Goal: Information Seeking & Learning: Learn about a topic

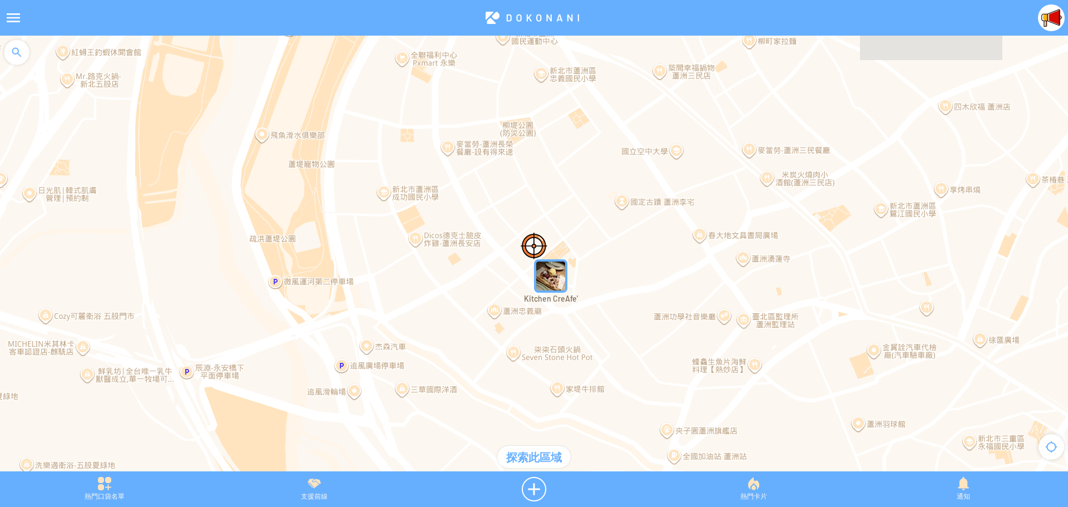
click at [544, 288] on img "qOGWFV7ESAGMapIcon" at bounding box center [550, 275] width 33 height 33
click at [577, 287] on img "qOGWFV7ESAGMapIcon" at bounding box center [567, 292] width 67 height 67
click at [540, 12] on div at bounding box center [533, 17] width 1012 height 27
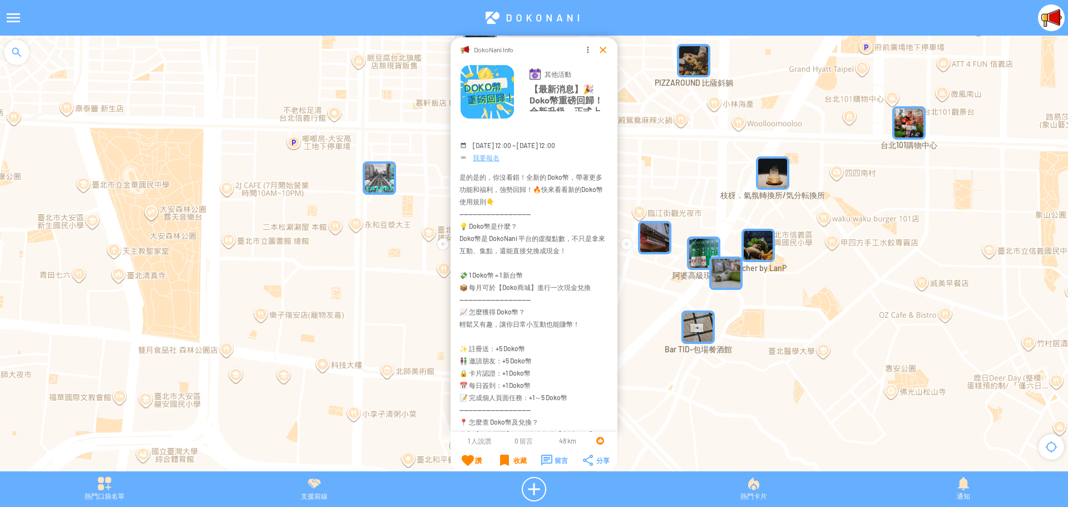
click at [603, 49] on div at bounding box center [603, 49] width 11 height 11
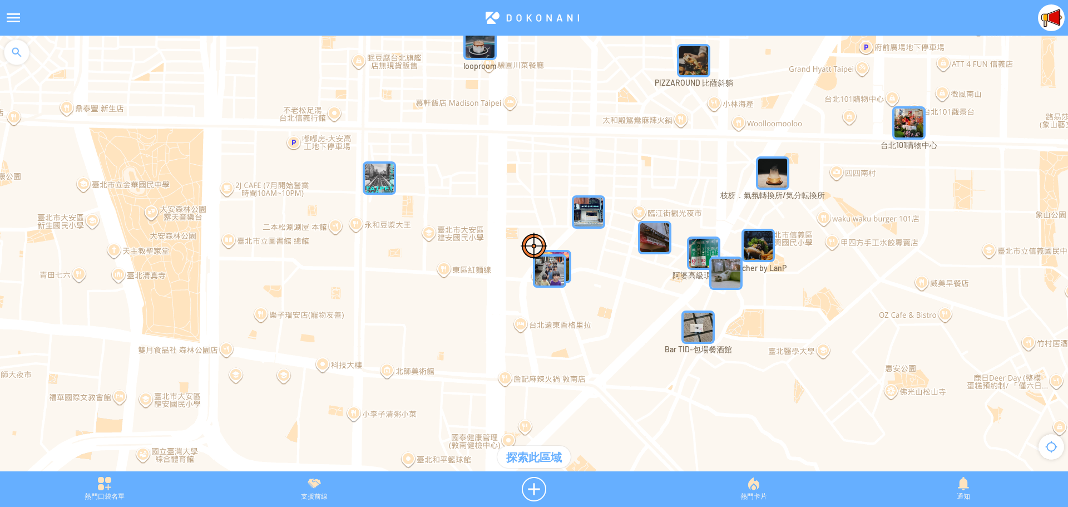
click at [14, 21] on div at bounding box center [13, 17] width 27 height 27
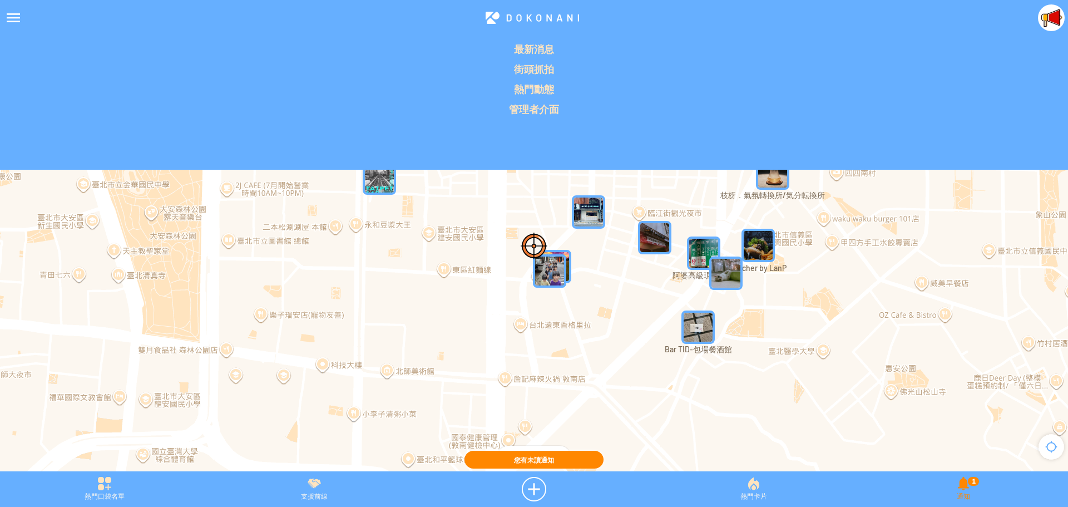
click at [965, 492] on div "1 通知" at bounding box center [963, 489] width 209 height 24
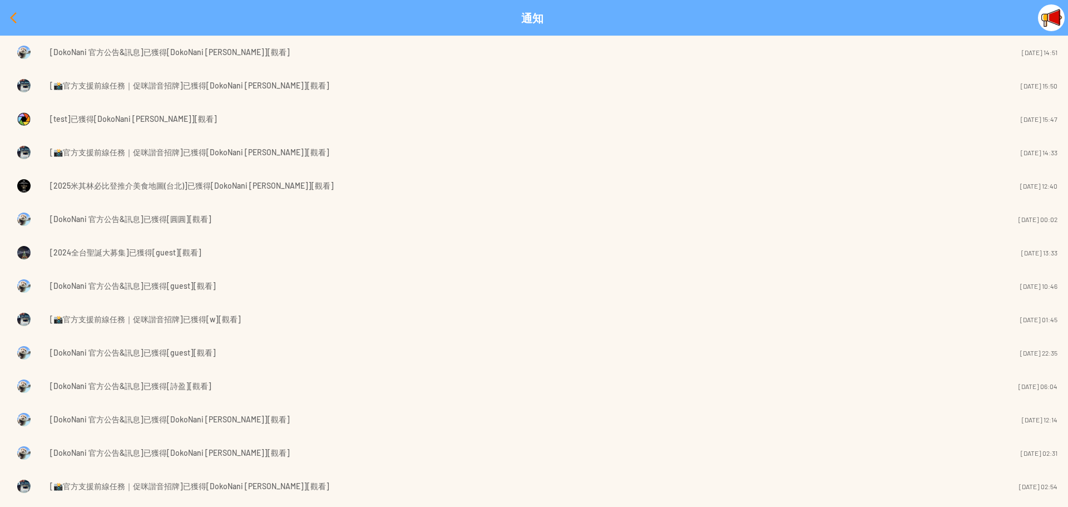
click at [11, 16] on div at bounding box center [13, 17] width 27 height 27
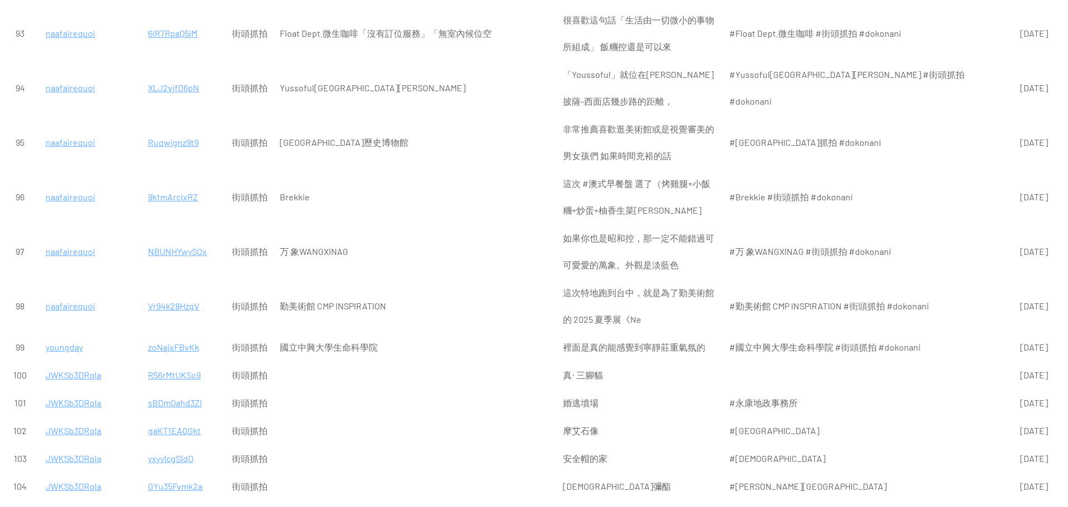
scroll to position [5064, 0]
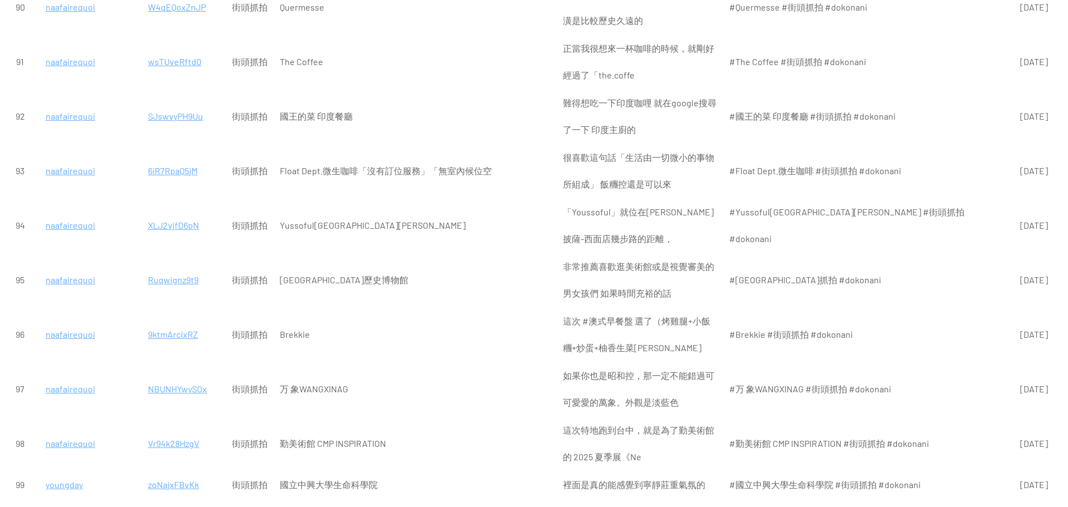
scroll to position [5008, 0]
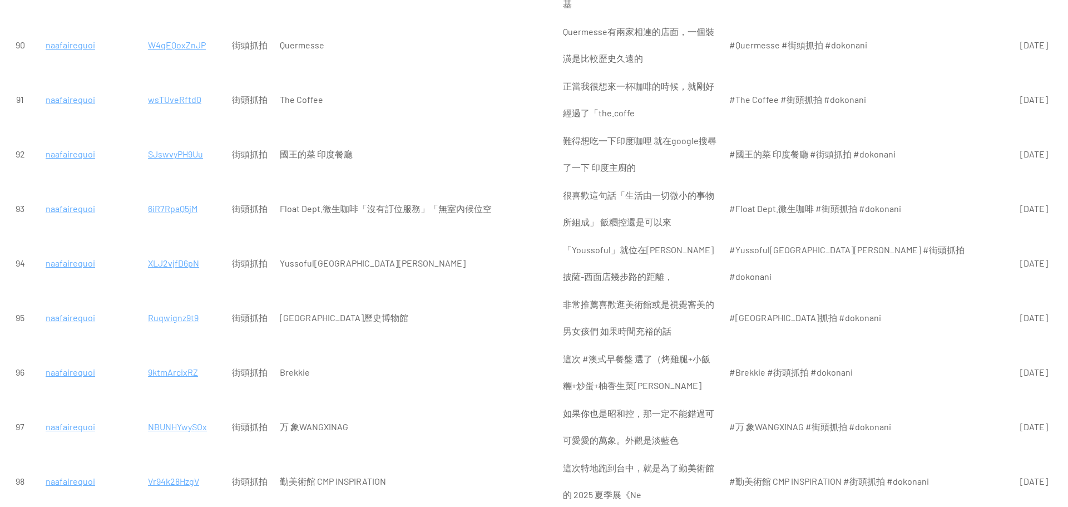
scroll to position [4953, 0]
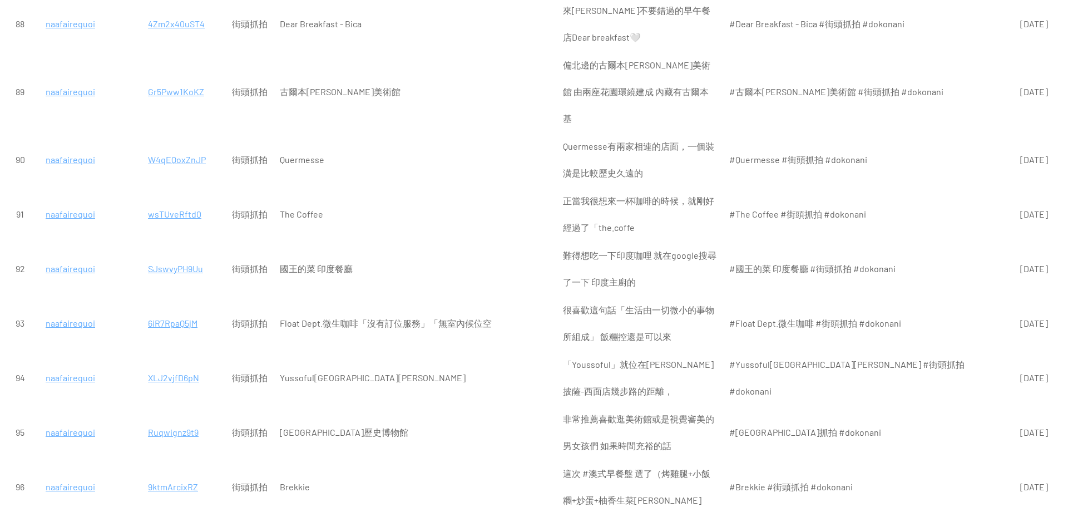
scroll to position [4841, 0]
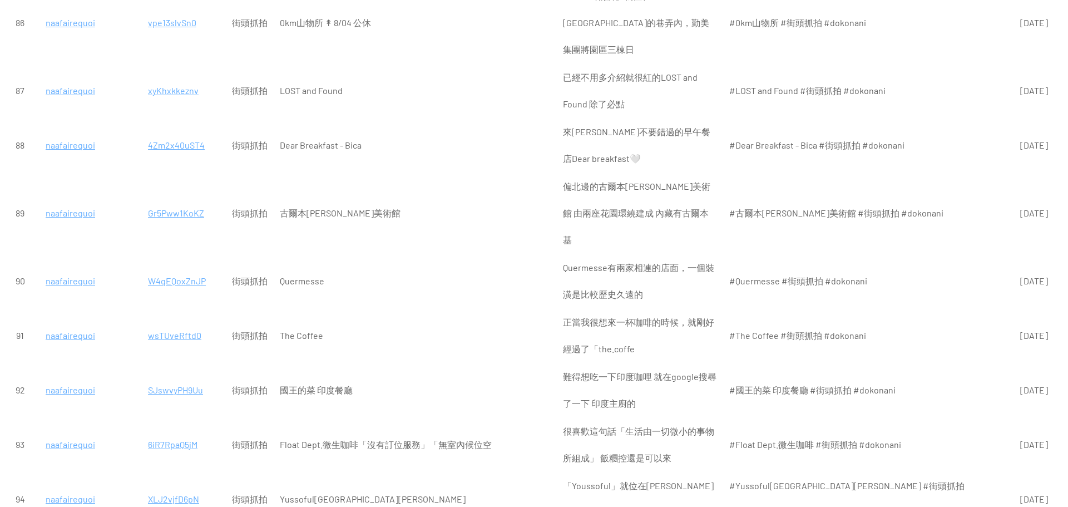
scroll to position [4730, 0]
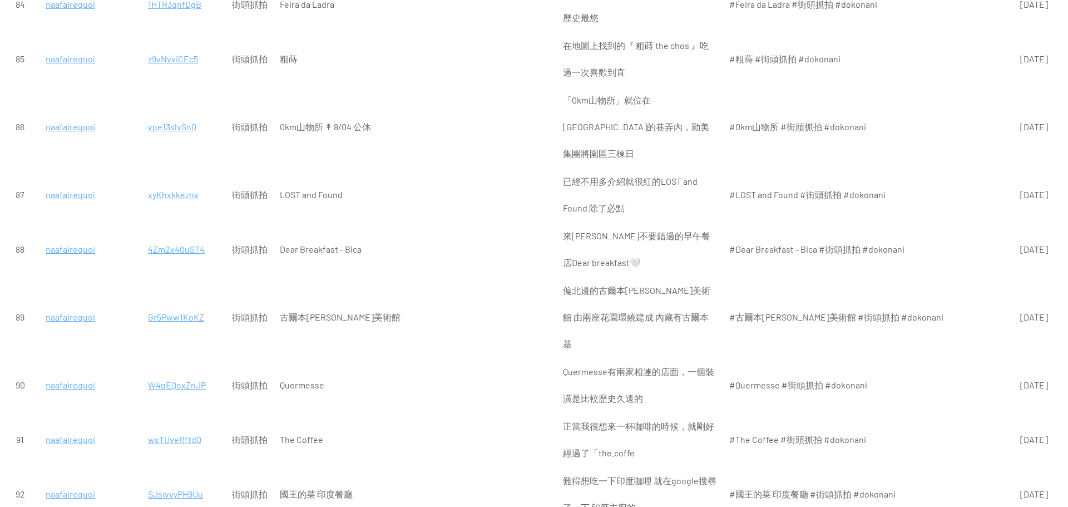
scroll to position [4619, 0]
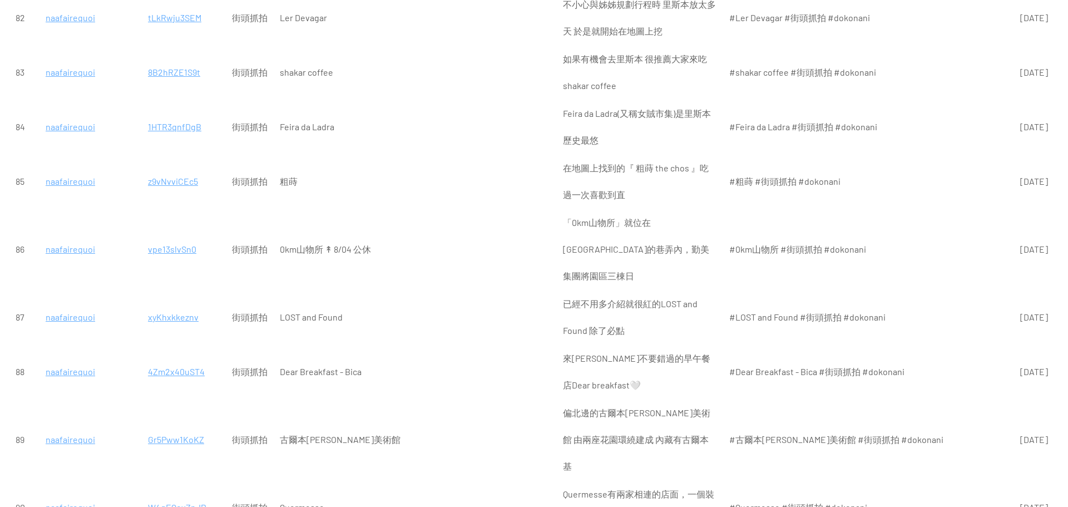
scroll to position [4507, 0]
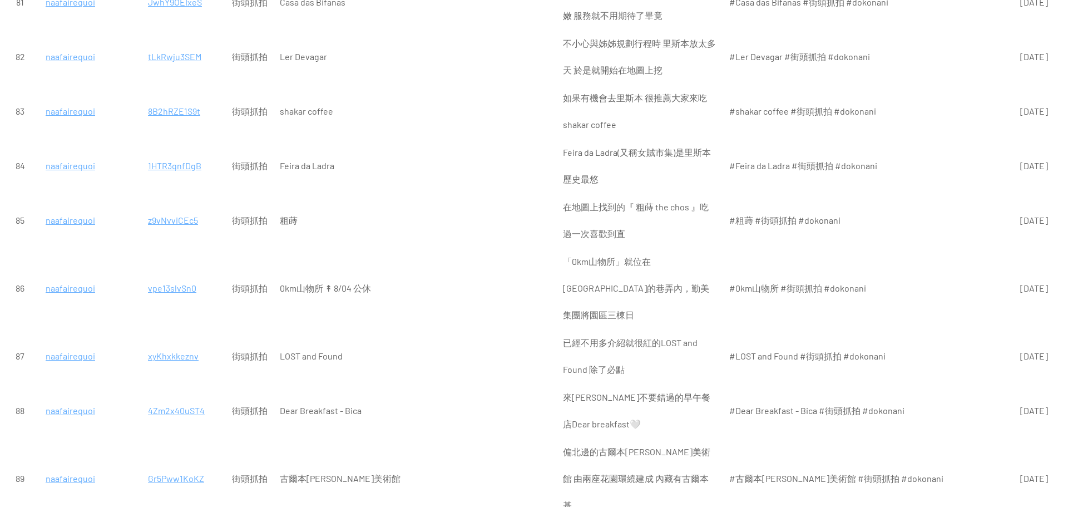
scroll to position [4452, 0]
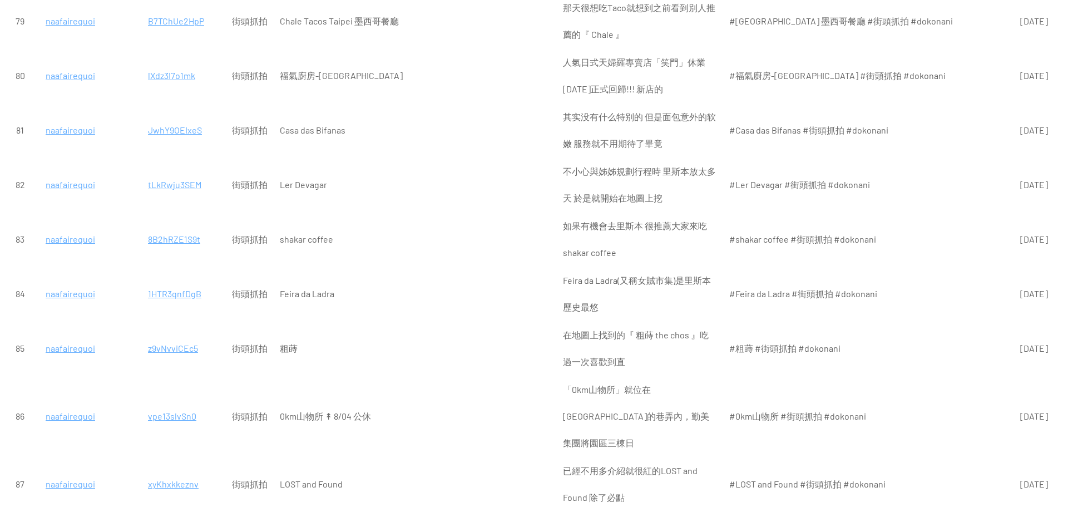
scroll to position [4285, 0]
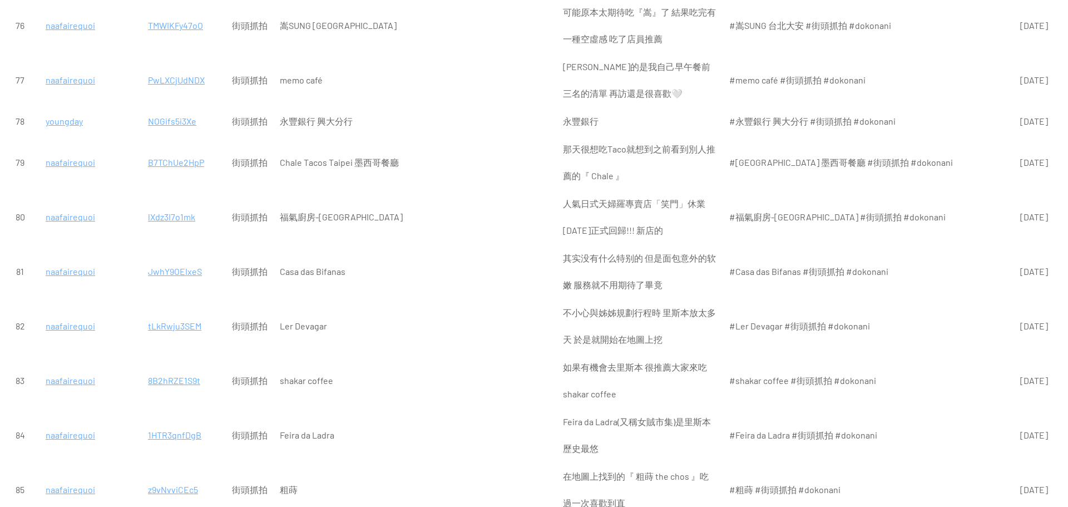
scroll to position [4174, 0]
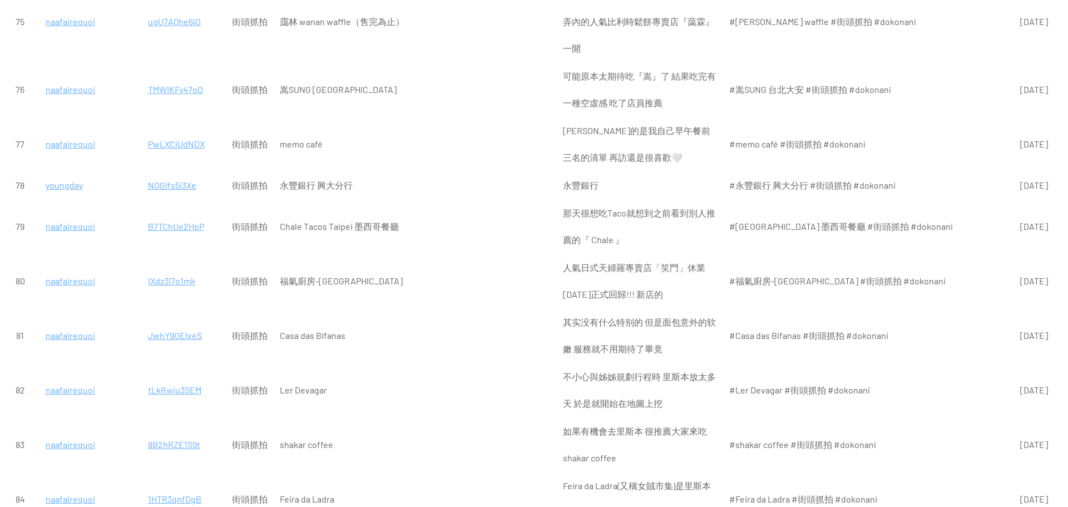
scroll to position [4118, 0]
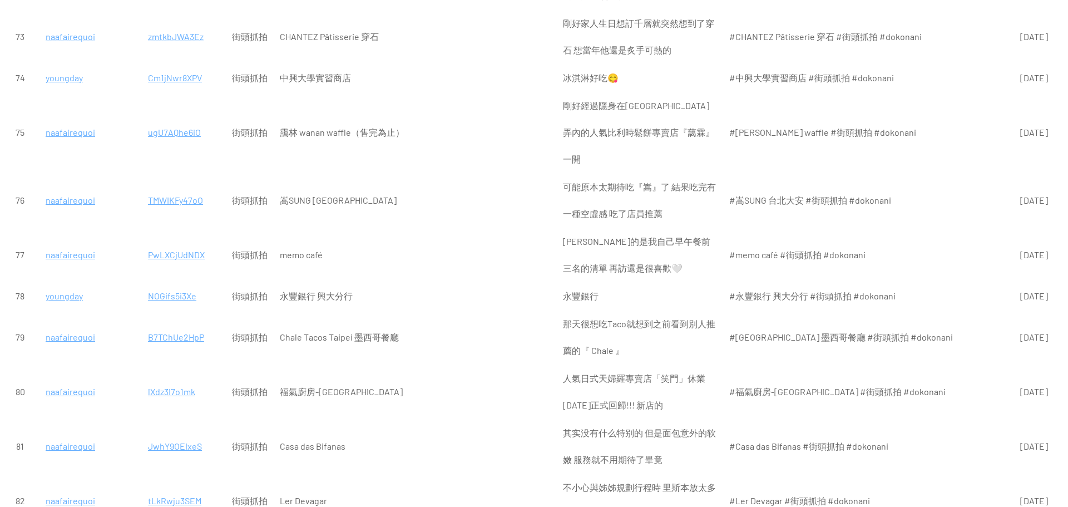
scroll to position [4007, 0]
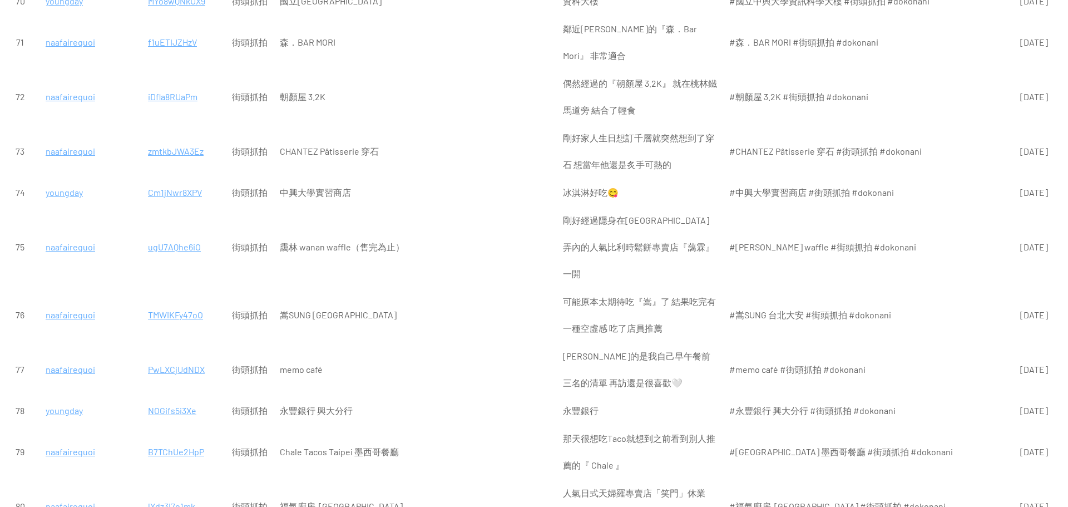
scroll to position [3895, 0]
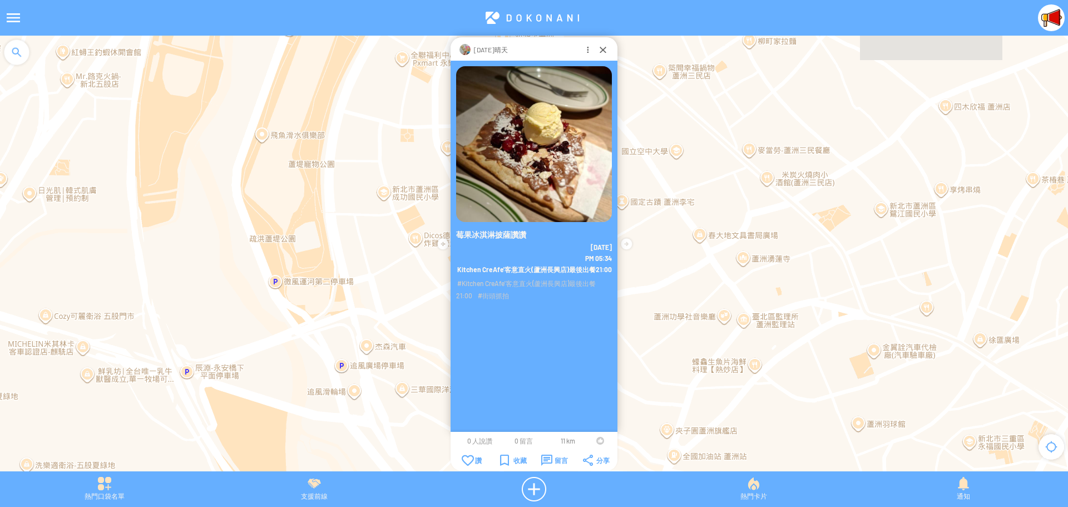
click at [597, 441] on div at bounding box center [601, 441] width 8 height 8
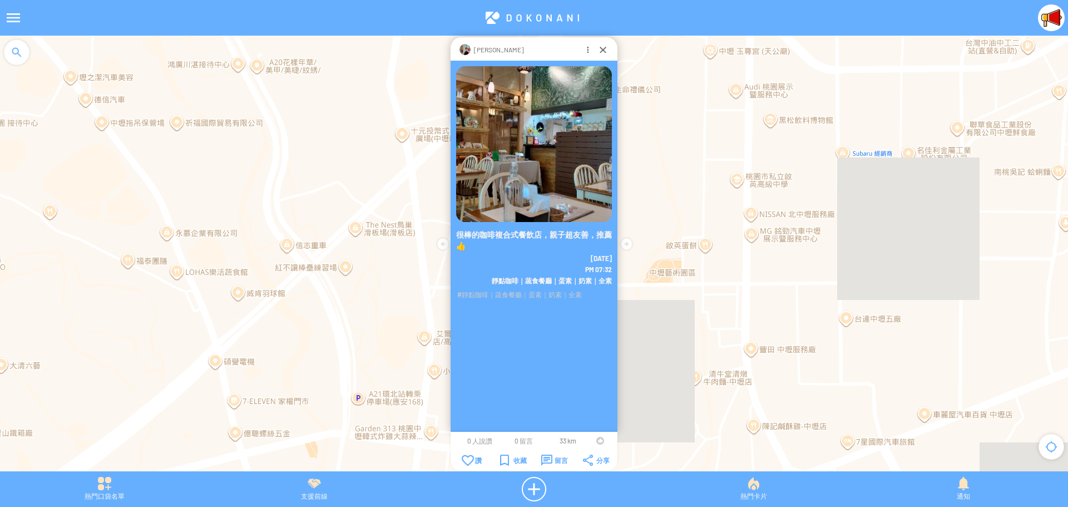
click at [597, 439] on div at bounding box center [601, 441] width 8 height 8
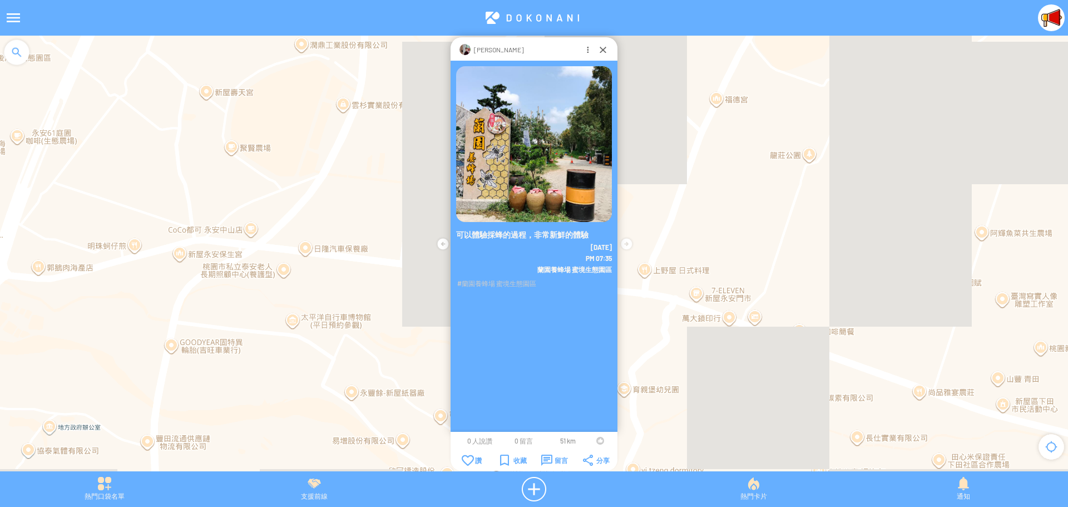
click at [597, 442] on div at bounding box center [601, 441] width 8 height 8
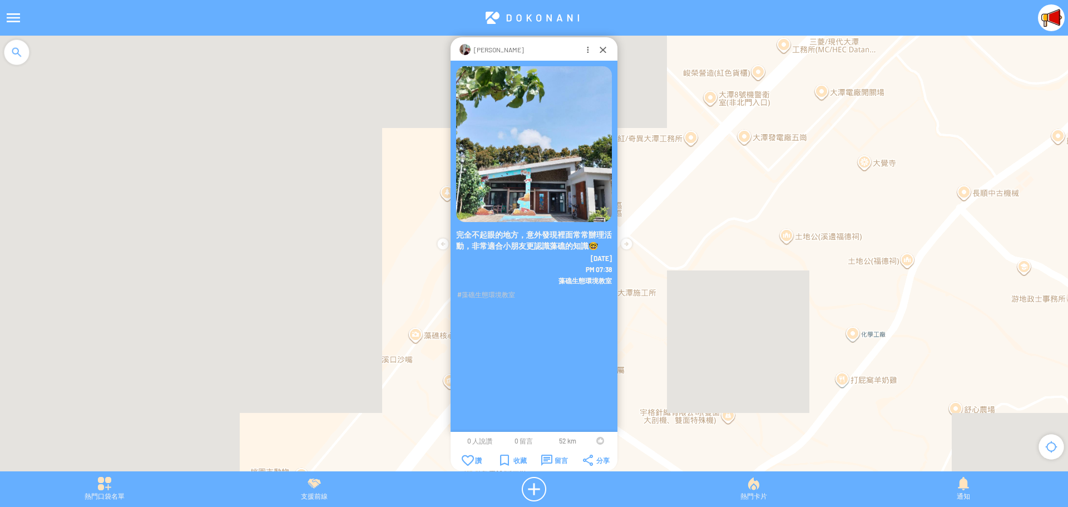
click at [597, 441] on div at bounding box center [601, 441] width 8 height 8
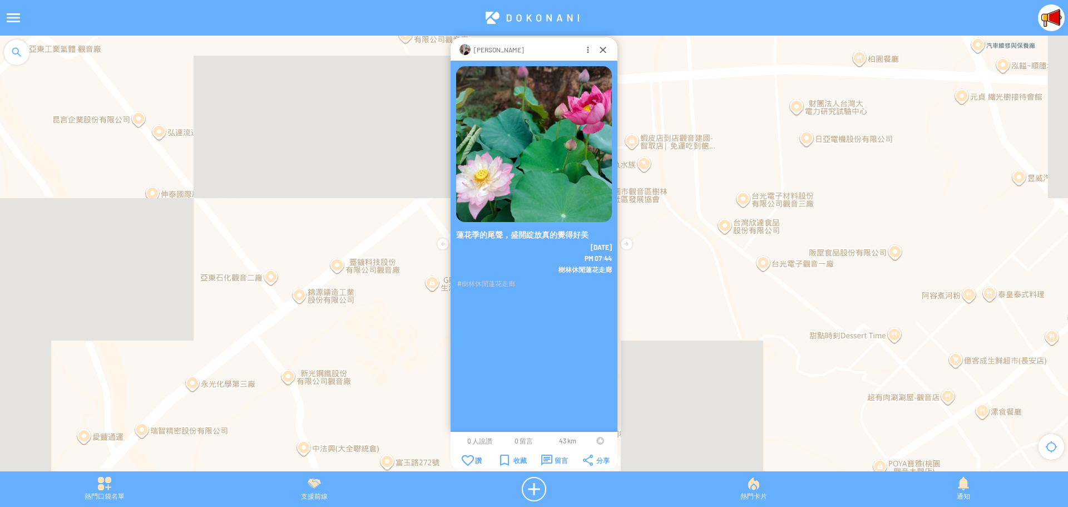
click at [598, 441] on div at bounding box center [601, 441] width 8 height 8
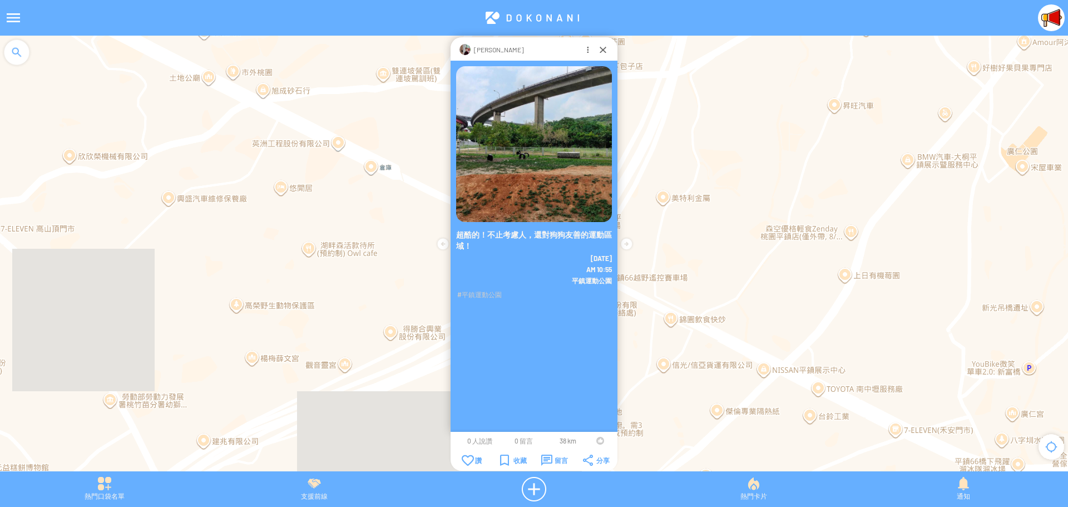
click at [600, 440] on div at bounding box center [601, 441] width 8 height 8
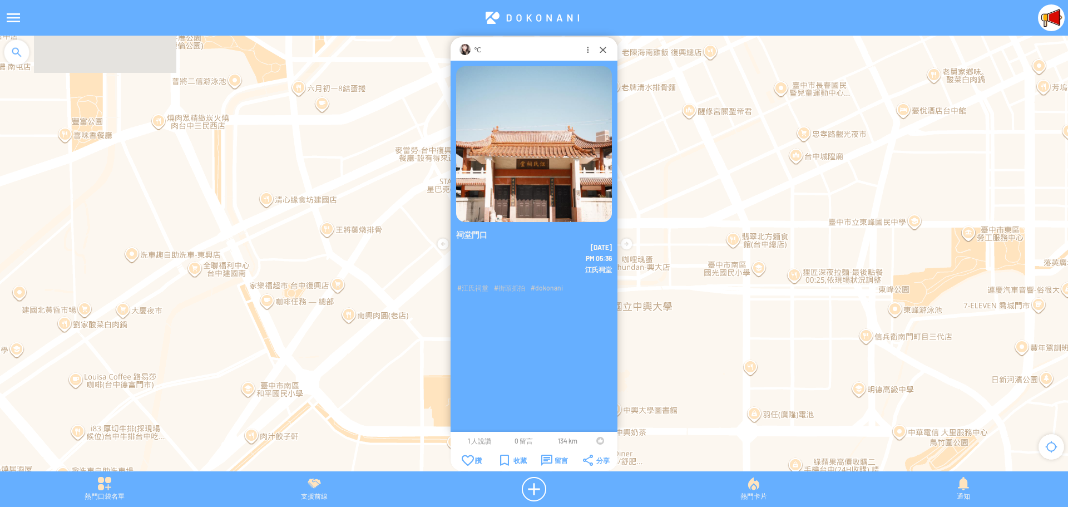
click at [597, 441] on div at bounding box center [601, 441] width 8 height 8
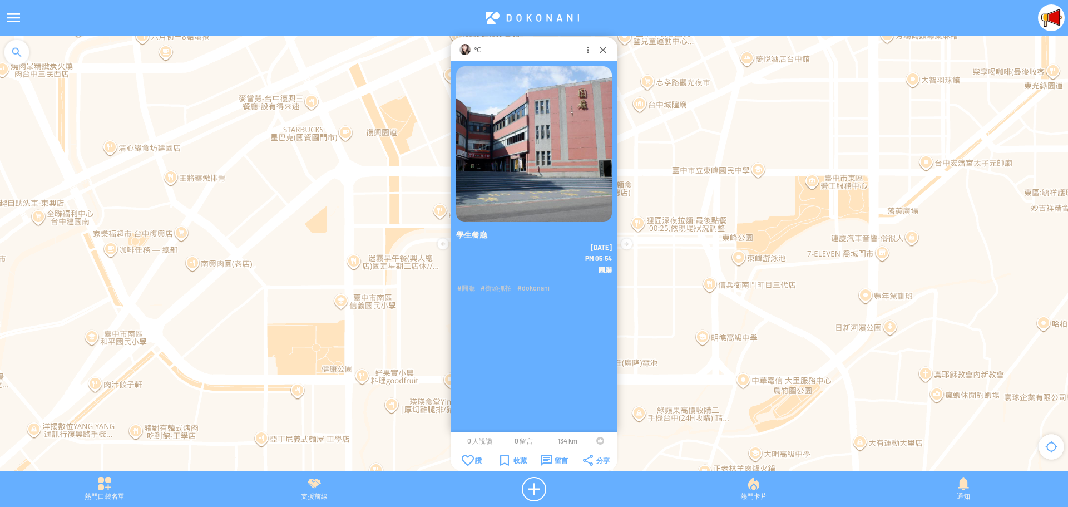
click at [599, 441] on div at bounding box center [601, 441] width 8 height 8
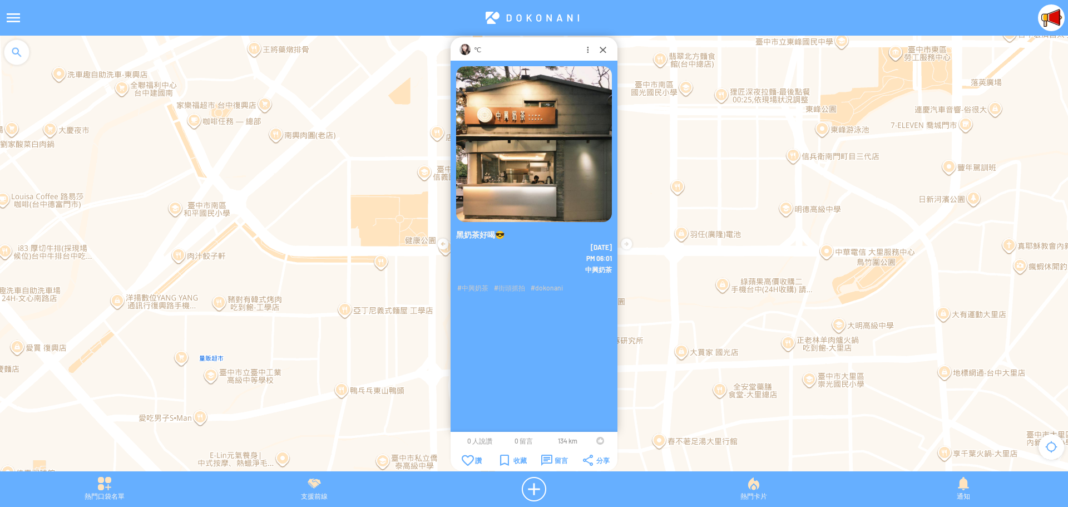
click at [598, 440] on div at bounding box center [601, 441] width 8 height 8
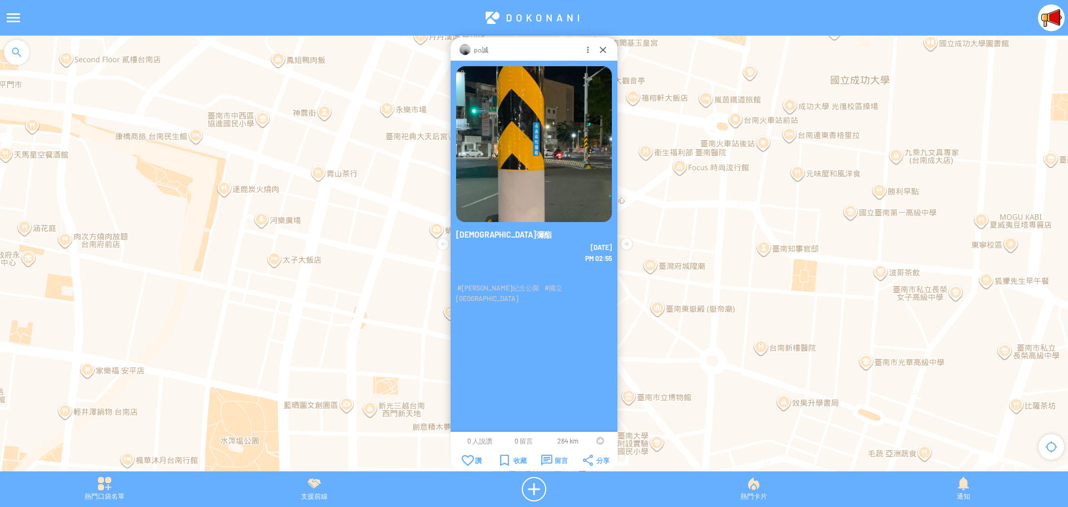
click at [595, 440] on td at bounding box center [600, 440] width 21 height 9
click at [599, 50] on div at bounding box center [603, 49] width 11 height 11
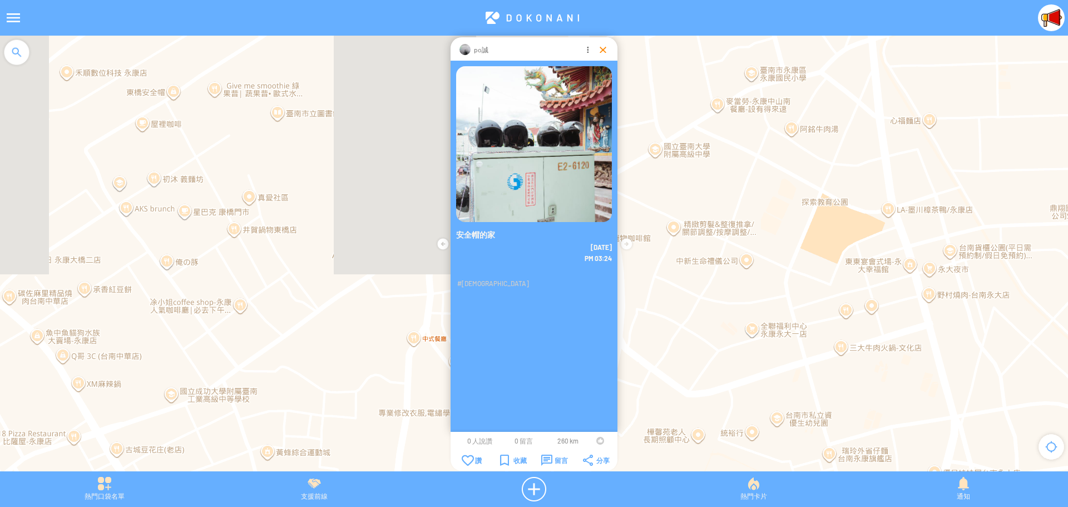
click at [603, 49] on div at bounding box center [603, 49] width 11 height 11
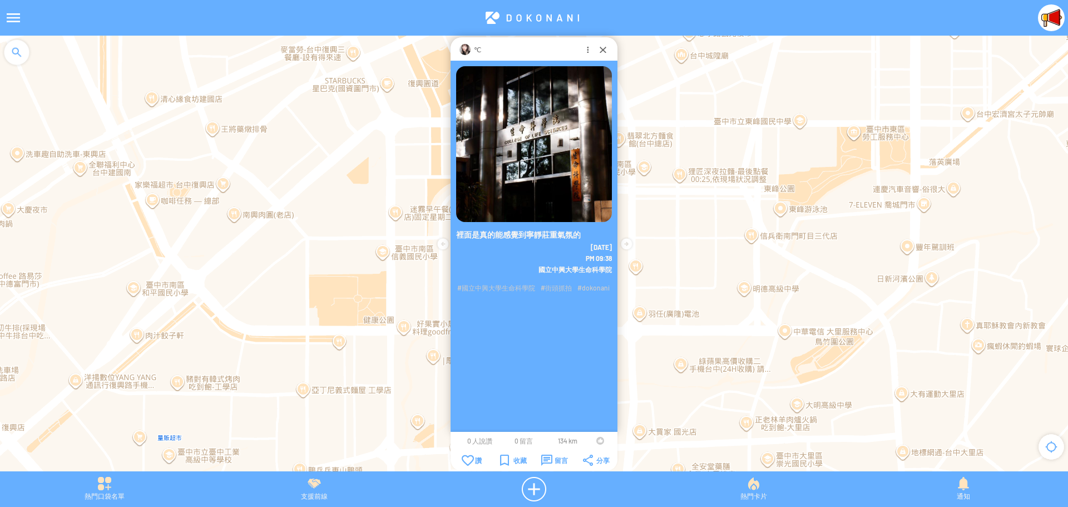
click at [598, 441] on div at bounding box center [601, 441] width 8 height 8
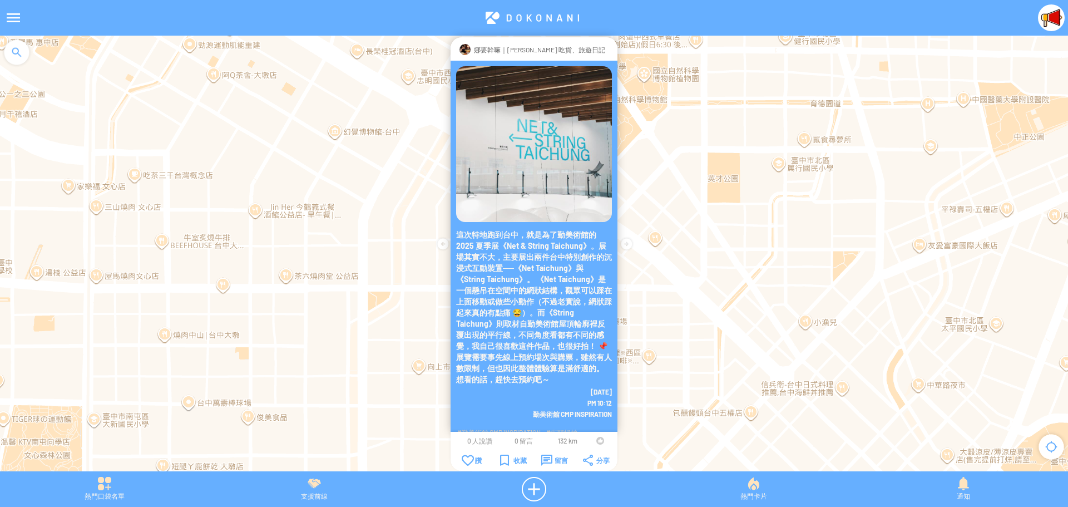
click at [599, 441] on div at bounding box center [601, 441] width 8 height 8
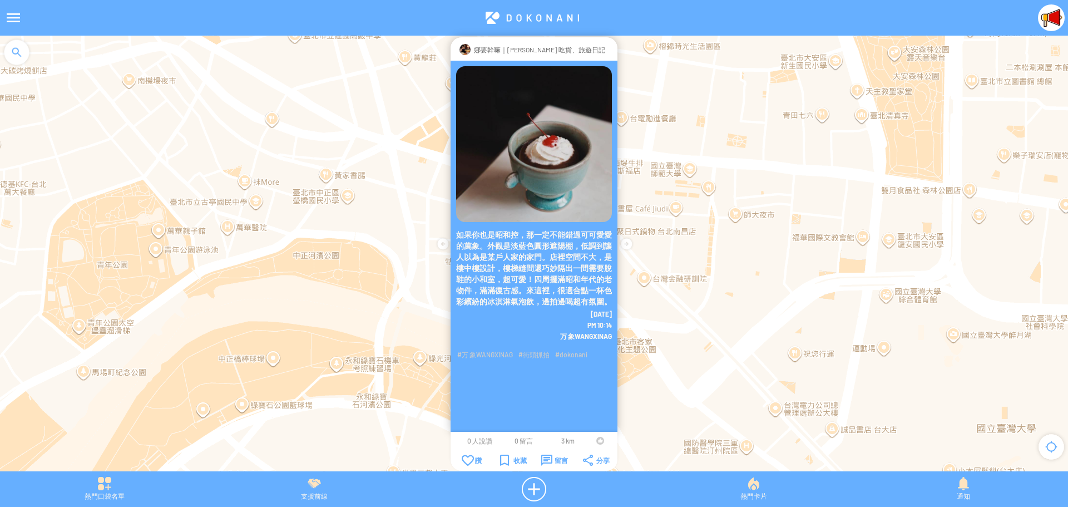
click at [599, 442] on div at bounding box center [601, 441] width 8 height 8
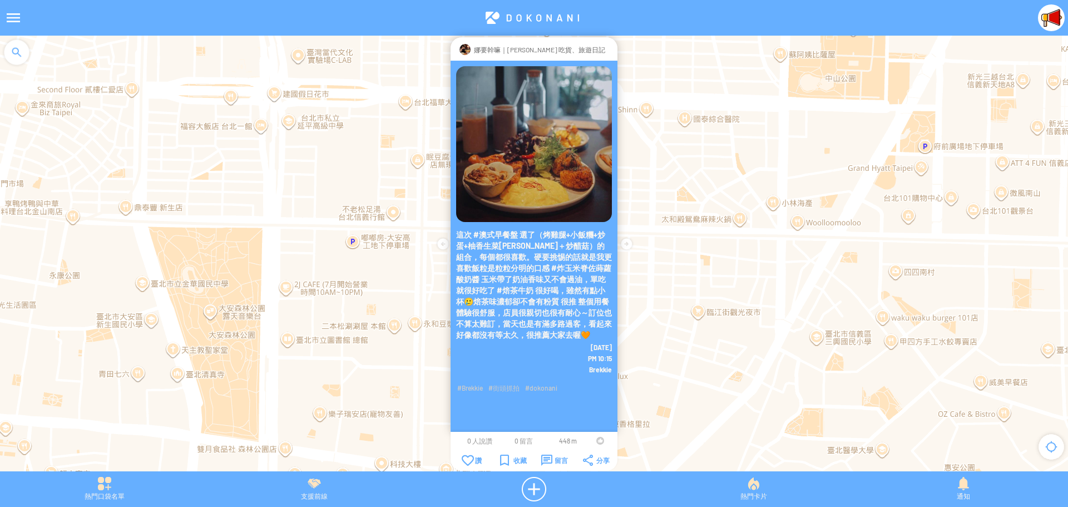
click at [598, 441] on div at bounding box center [601, 441] width 8 height 8
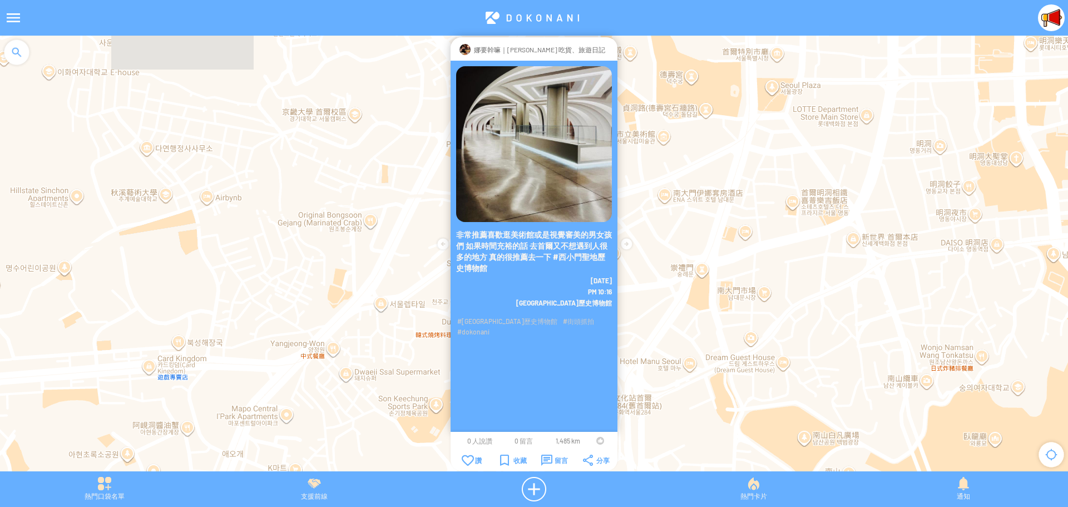
click at [599, 440] on div at bounding box center [601, 441] width 8 height 8
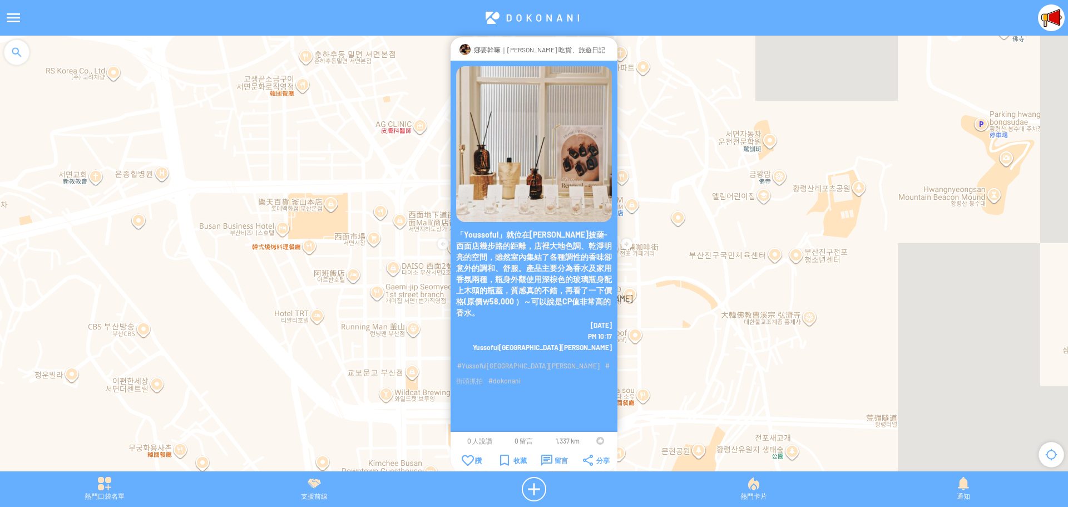
click at [597, 441] on div at bounding box center [601, 441] width 8 height 8
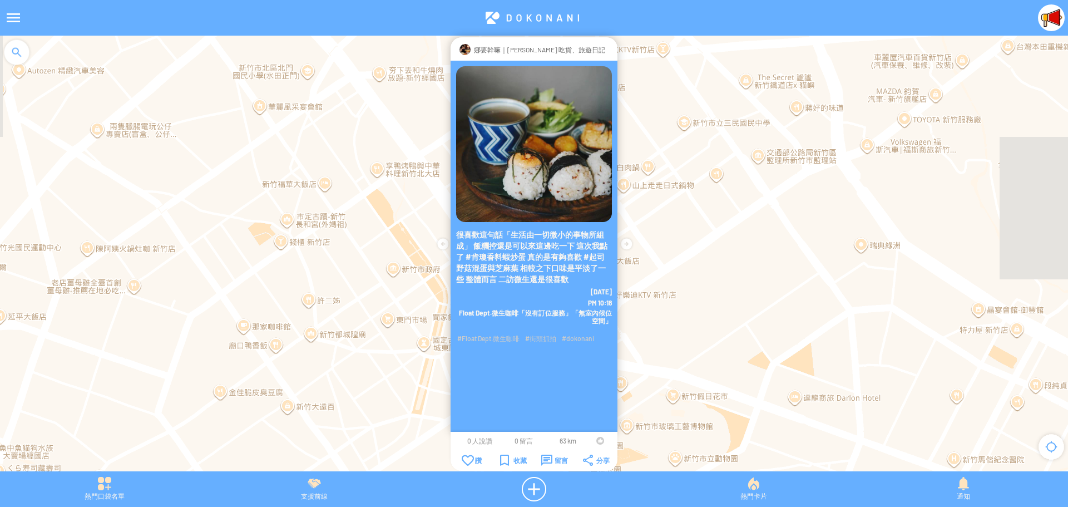
click at [599, 439] on div at bounding box center [601, 441] width 8 height 8
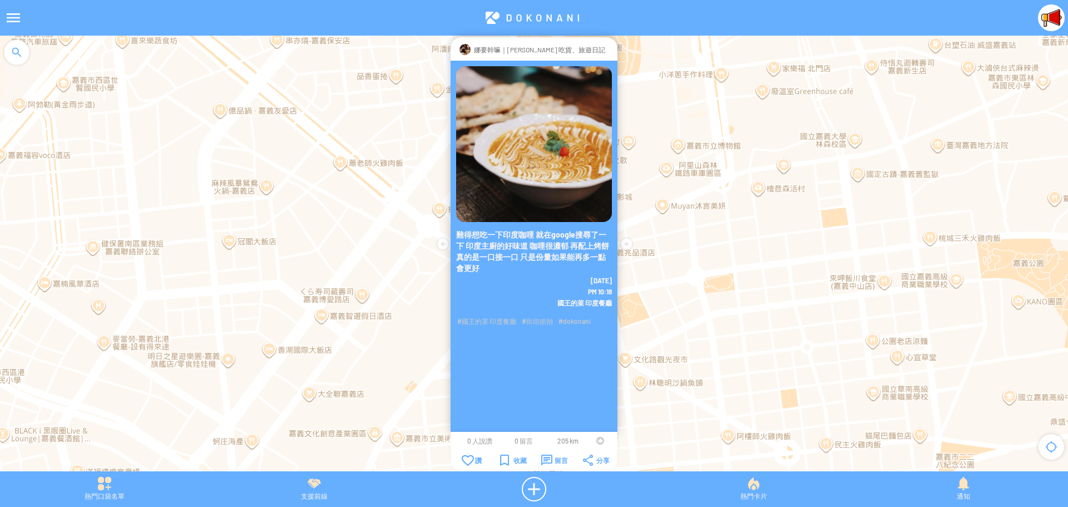
click at [597, 440] on div at bounding box center [601, 441] width 8 height 8
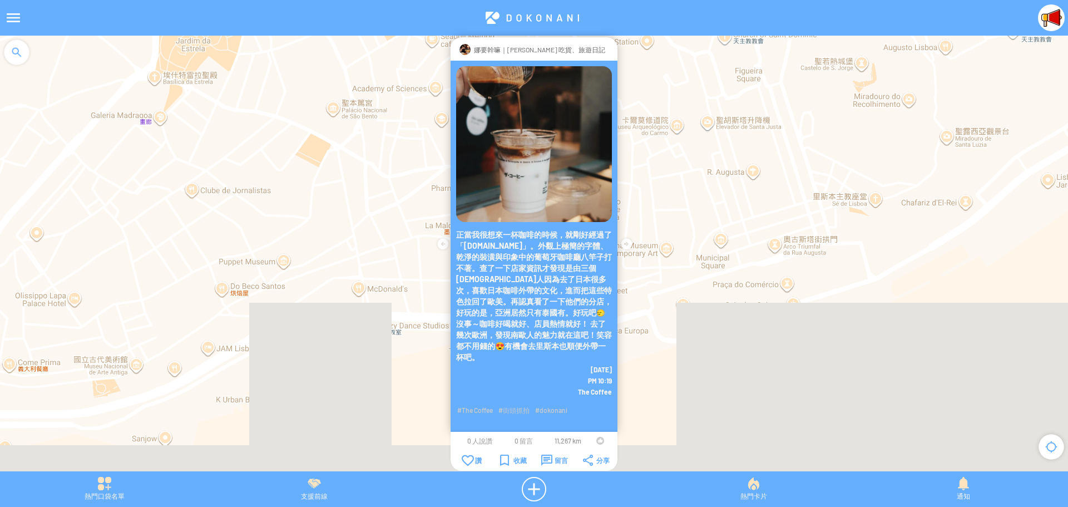
click at [599, 441] on div at bounding box center [601, 441] width 8 height 8
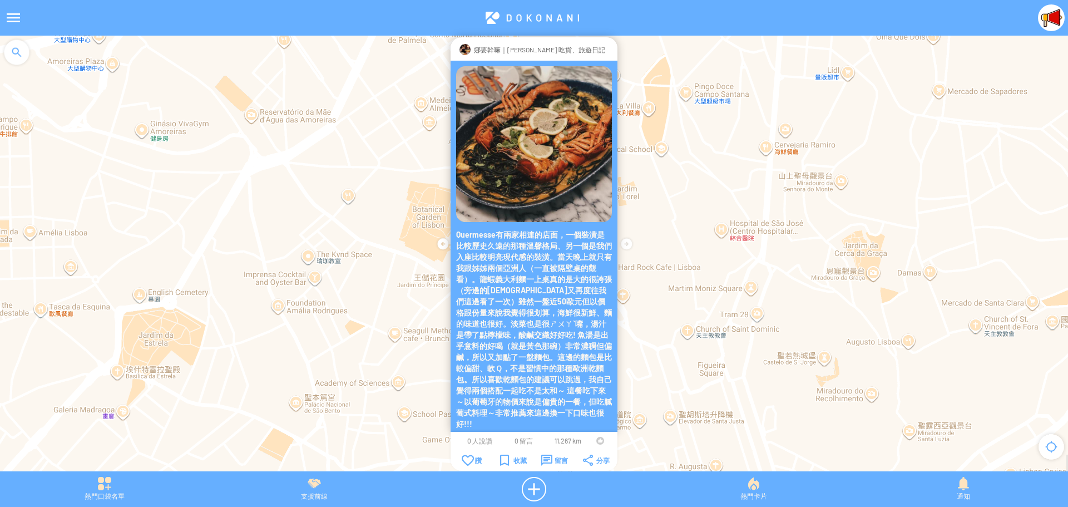
click at [599, 440] on div at bounding box center [601, 441] width 8 height 8
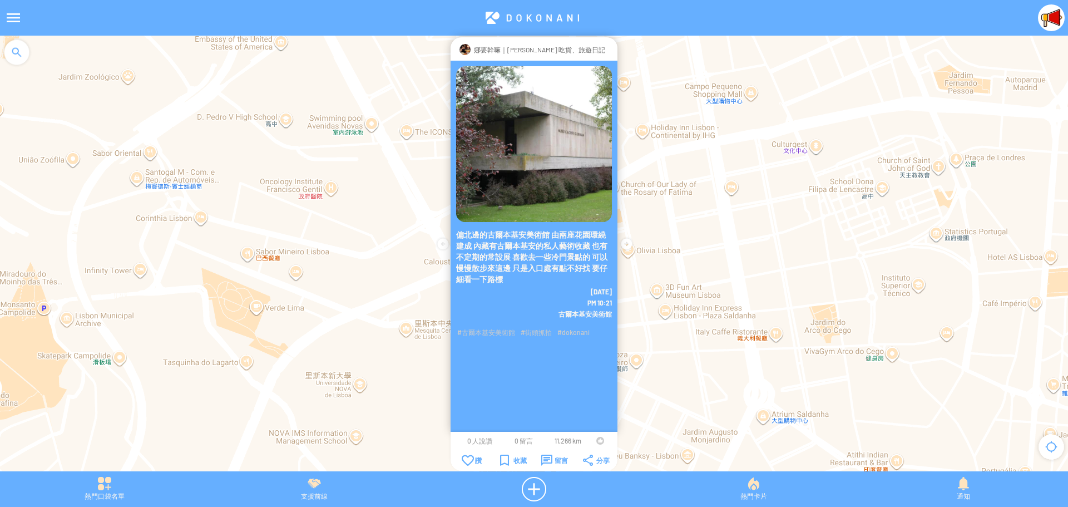
click at [597, 439] on div at bounding box center [601, 441] width 8 height 8
click at [610, 48] on div at bounding box center [610, 49] width 0 height 11
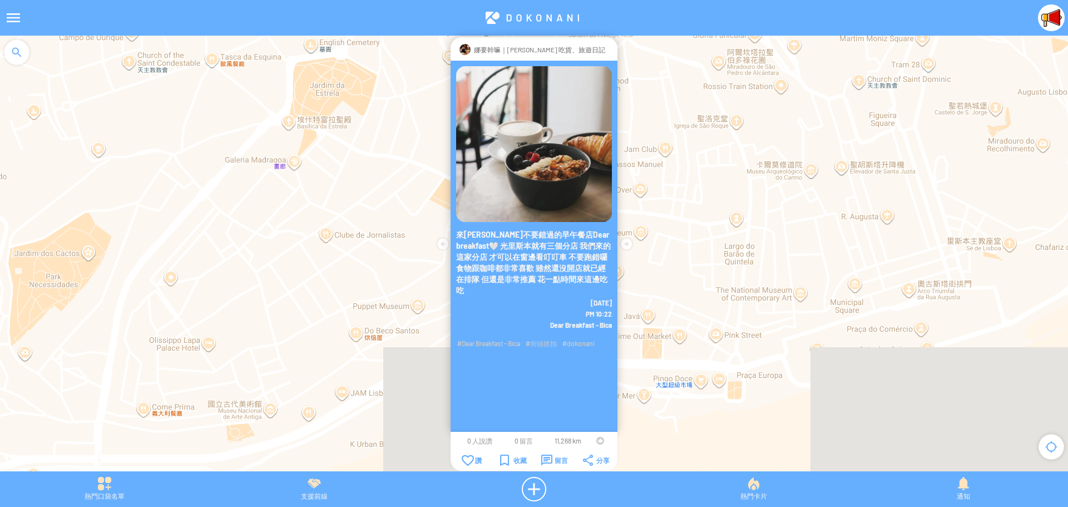
click at [598, 439] on div at bounding box center [601, 441] width 8 height 8
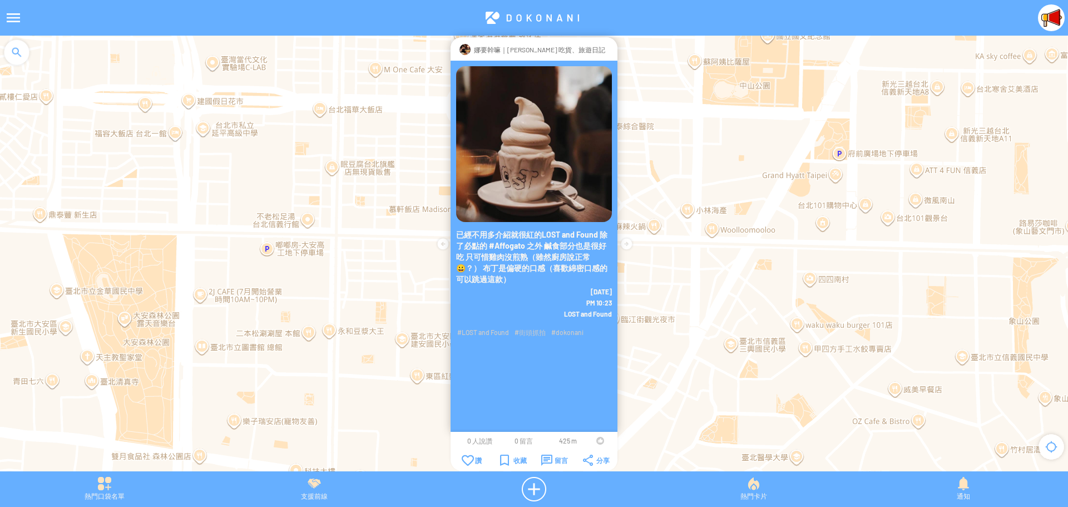
click at [596, 442] on td at bounding box center [600, 440] width 21 height 9
click at [598, 442] on div at bounding box center [601, 441] width 8 height 8
click at [610, 51] on div at bounding box center [610, 49] width 0 height 11
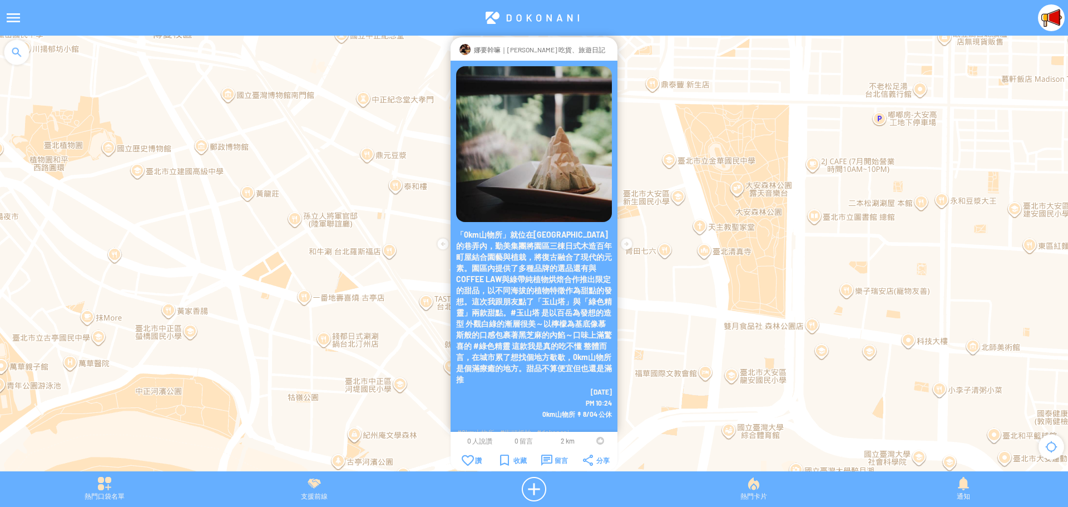
click at [597, 439] on div at bounding box center [601, 441] width 8 height 8
